Goal: Find specific page/section: Find specific page/section

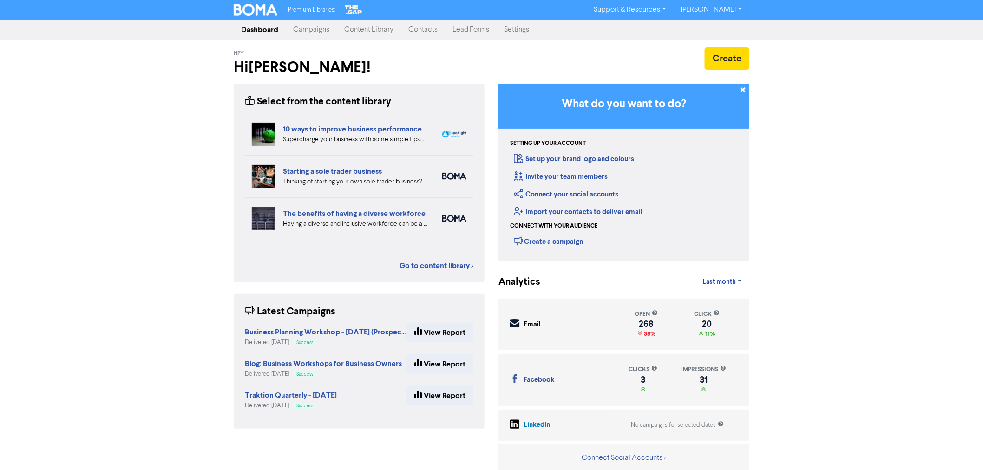
click at [432, 22] on link "Contacts" at bounding box center [423, 29] width 44 height 19
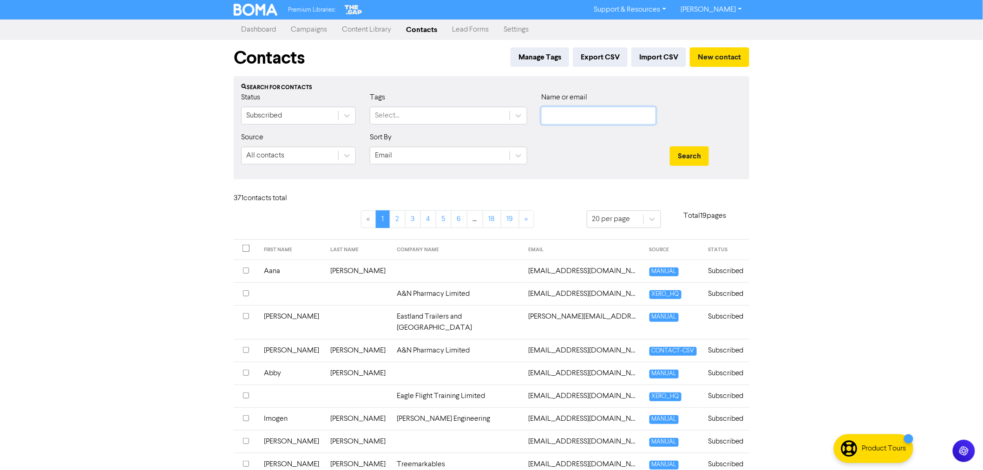
click at [575, 118] on input "text" at bounding box center [598, 116] width 115 height 18
click at [670, 146] on button "Search" at bounding box center [689, 156] width 39 height 20
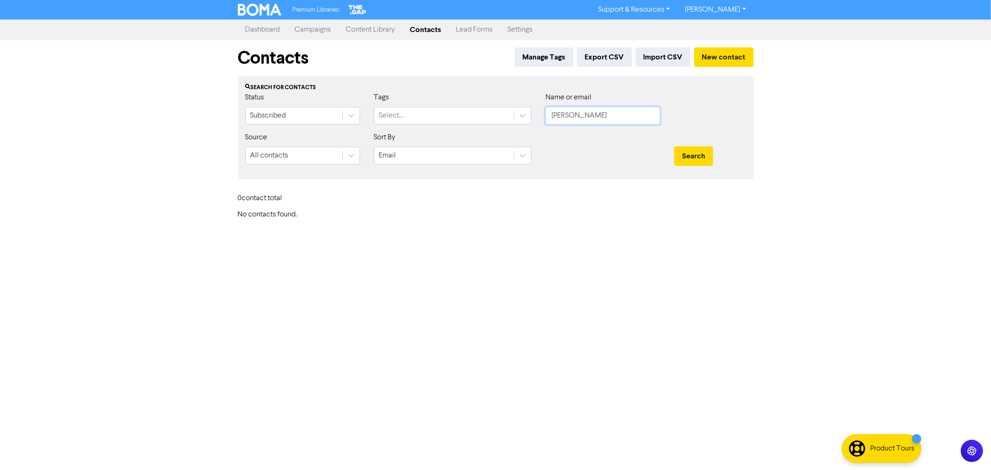
drag, startPoint x: 592, startPoint y: 112, endPoint x: 449, endPoint y: 101, distance: 143.1
click at [449, 102] on div "Status Subscribed Tags Select... Name or email [PERSON_NAME]" at bounding box center [495, 112] width 515 height 40
click at [674, 146] on button "Search" at bounding box center [693, 156] width 39 height 20
click at [592, 114] on input "[PERSON_NAME]" at bounding box center [603, 116] width 115 height 18
drag, startPoint x: 600, startPoint y: 113, endPoint x: 571, endPoint y: 119, distance: 29.3
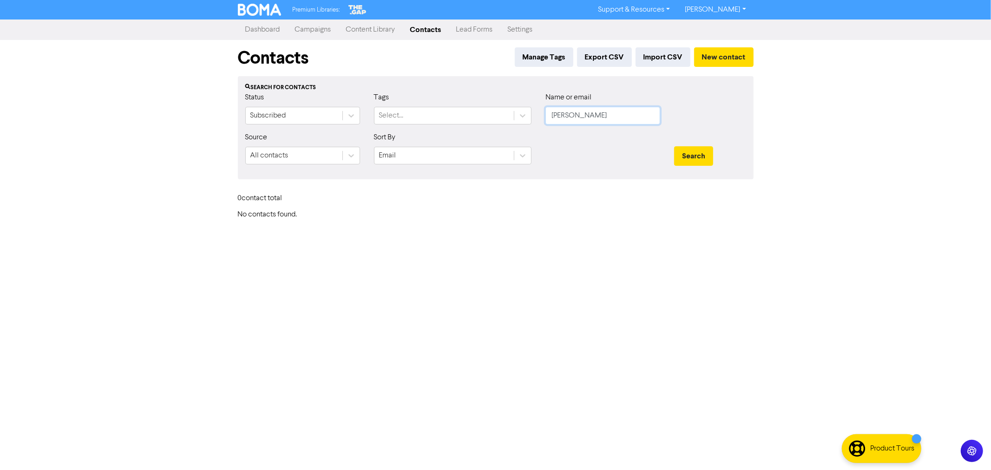
click at [571, 119] on input "[PERSON_NAME]" at bounding box center [603, 116] width 115 height 18
type input "[PERSON_NAME]"
click at [674, 146] on button "Search" at bounding box center [693, 156] width 39 height 20
